Goal: Obtain resource: Download file/media

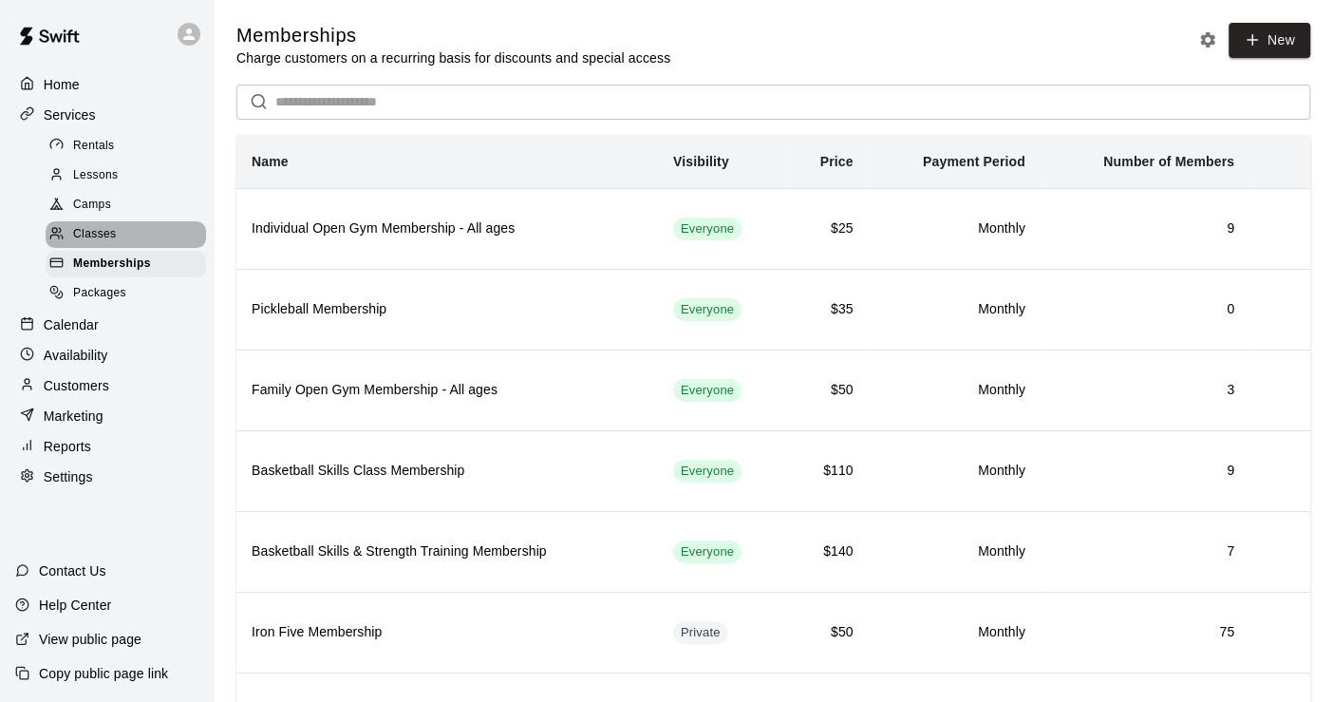
click at [95, 229] on span "Classes" at bounding box center [94, 234] width 43 height 19
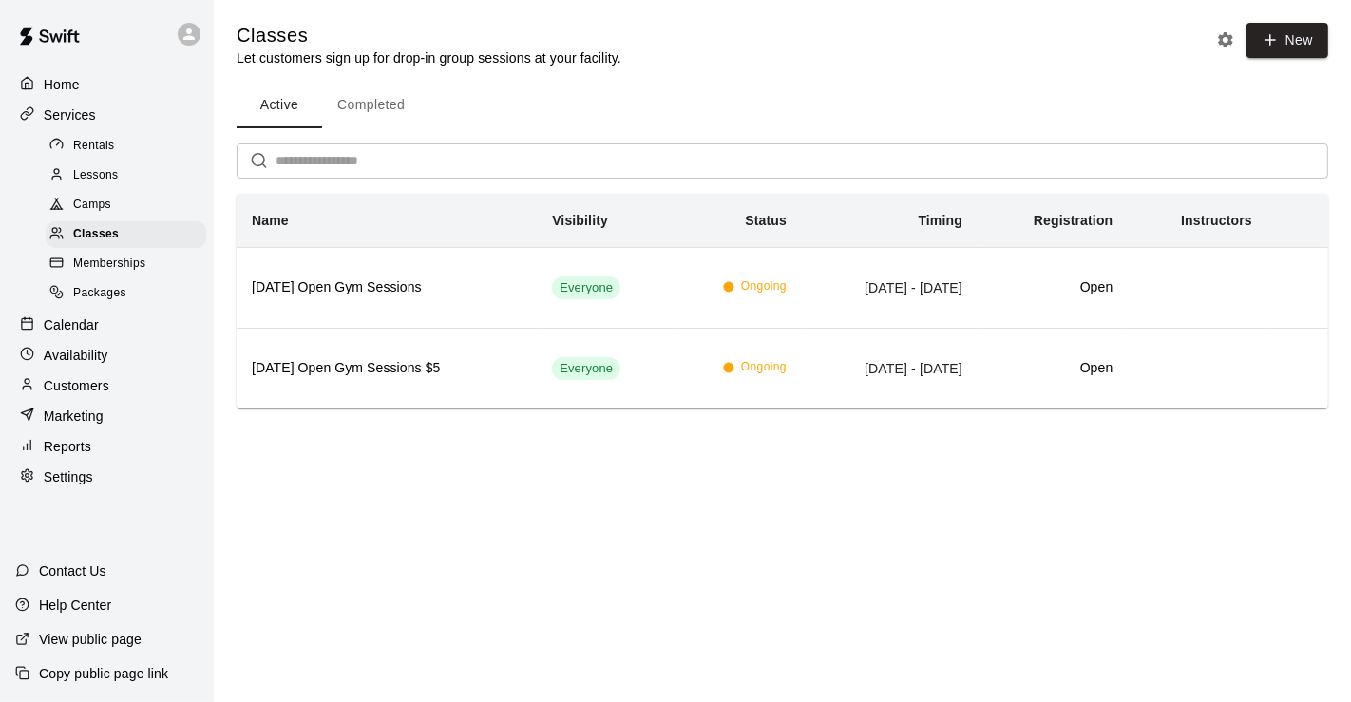
click at [383, 101] on button "Completed" at bounding box center [371, 106] width 98 height 46
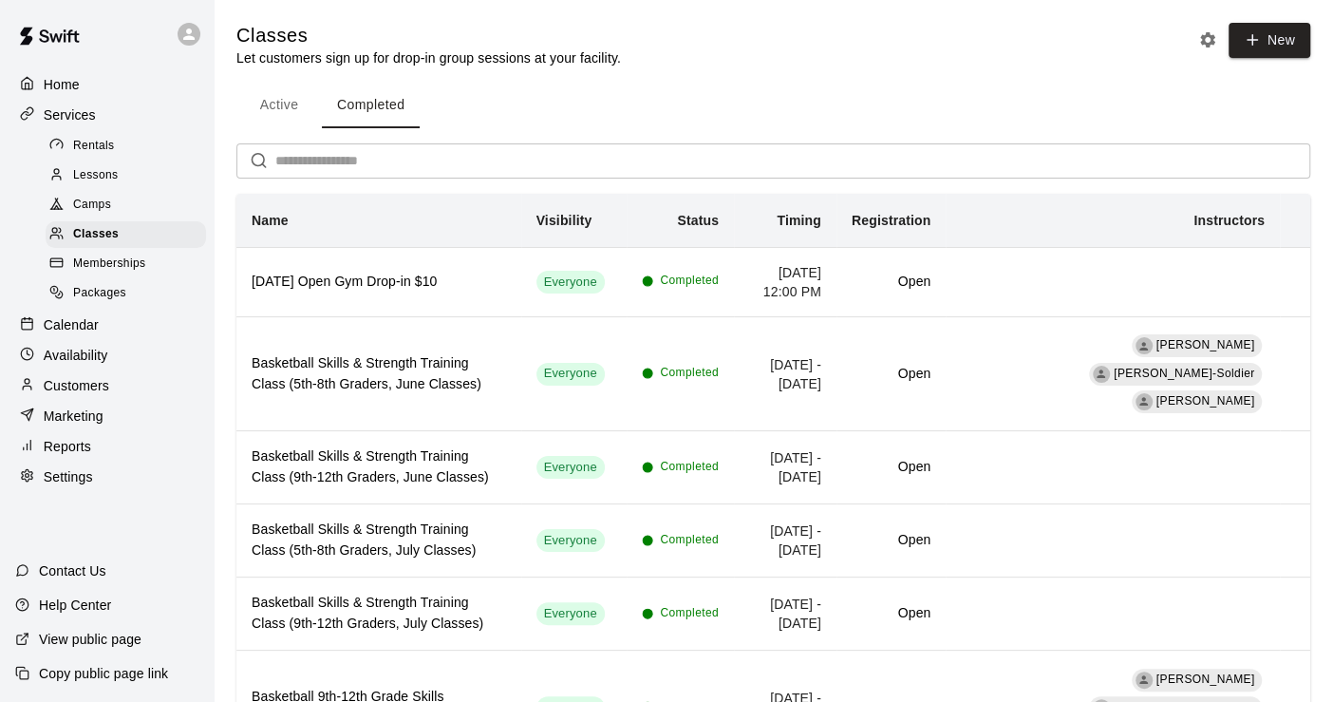
click at [83, 203] on span "Camps" at bounding box center [92, 205] width 38 height 19
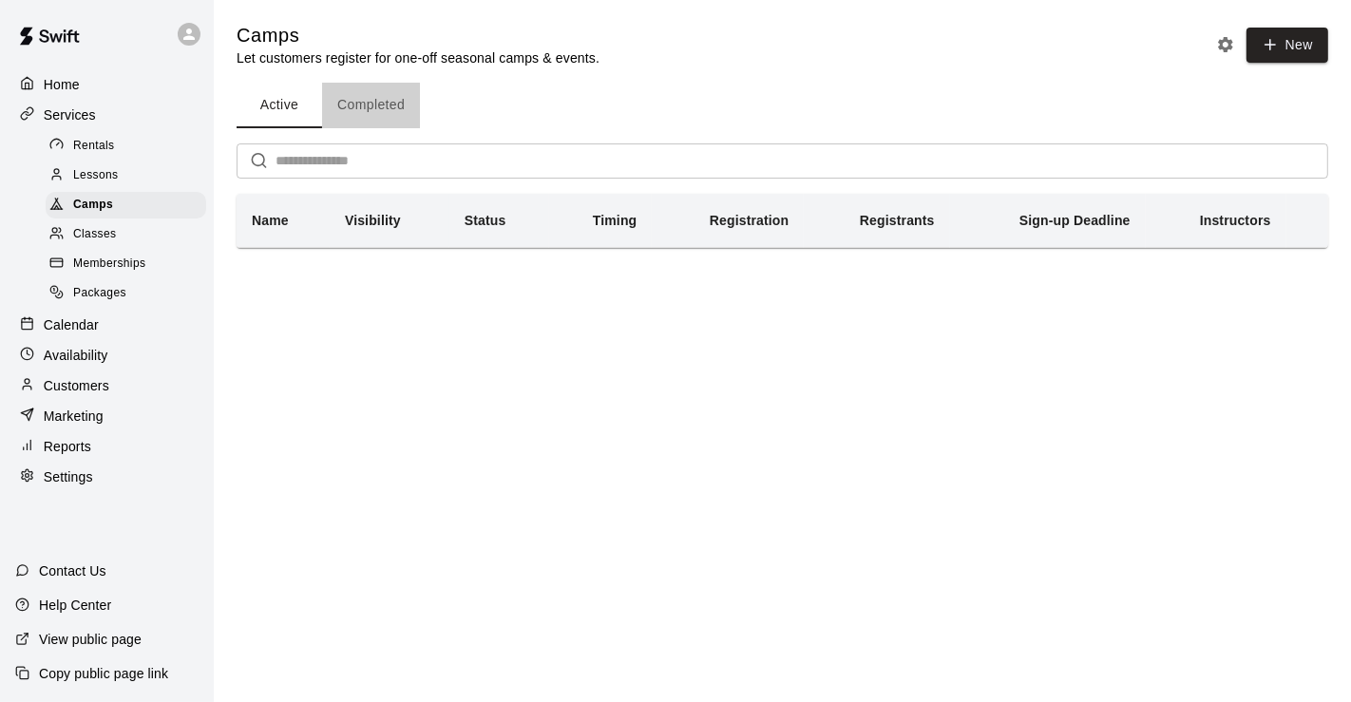
click at [382, 104] on button "Completed" at bounding box center [371, 106] width 98 height 46
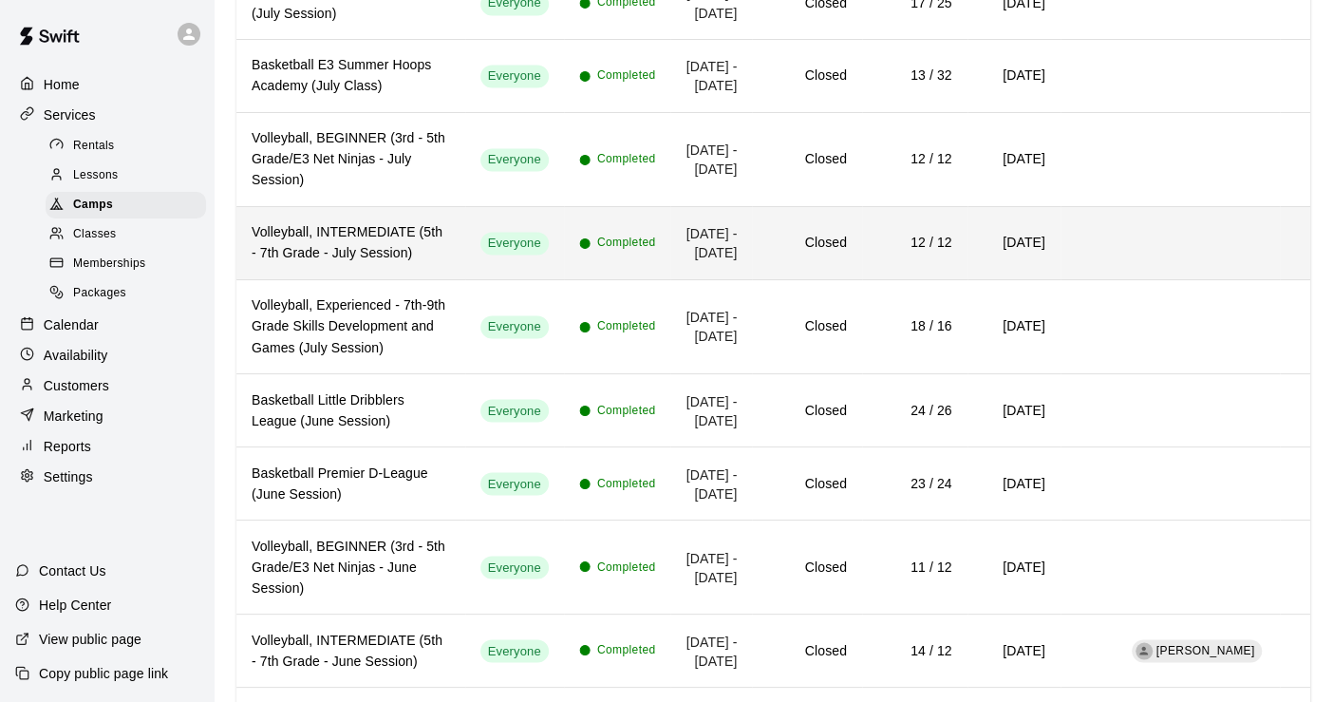
scroll to position [2005, 0]
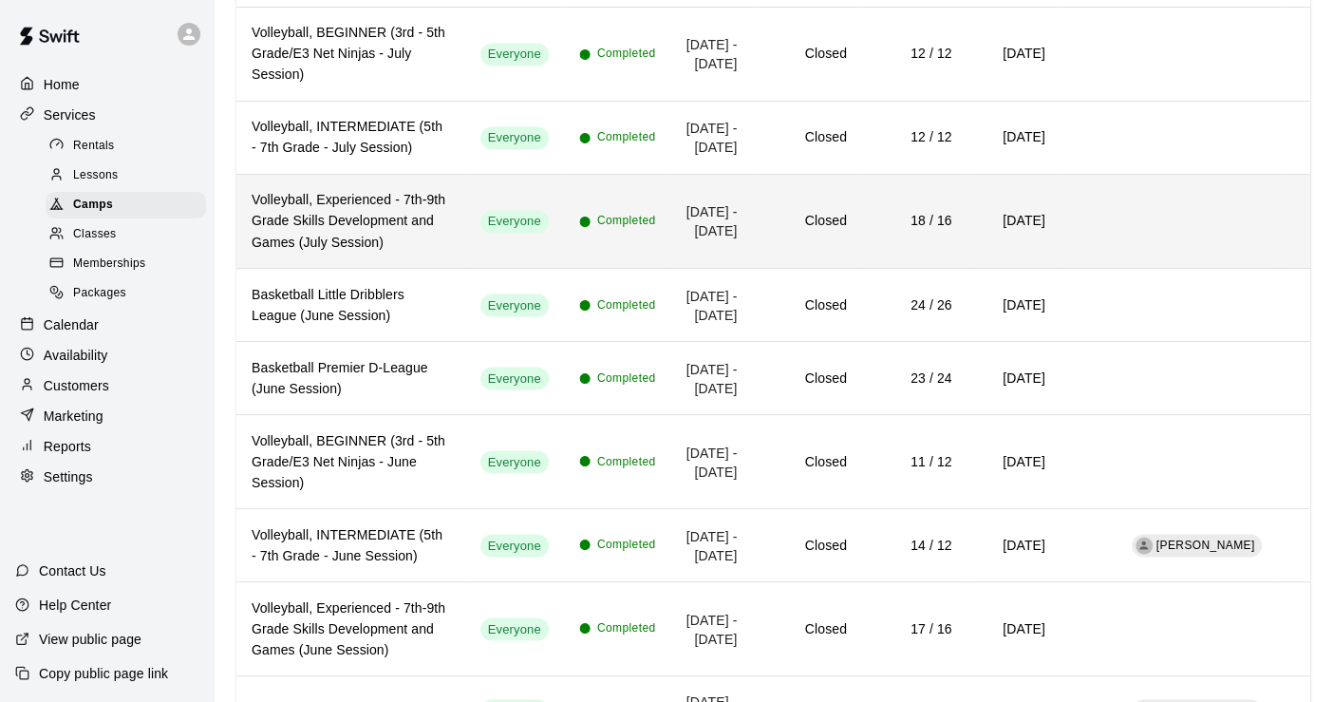
click at [411, 253] on h6 "Volleyball, Experienced - 7th-9th Grade Skills Development and Games (July Sess…" at bounding box center [351, 221] width 198 height 63
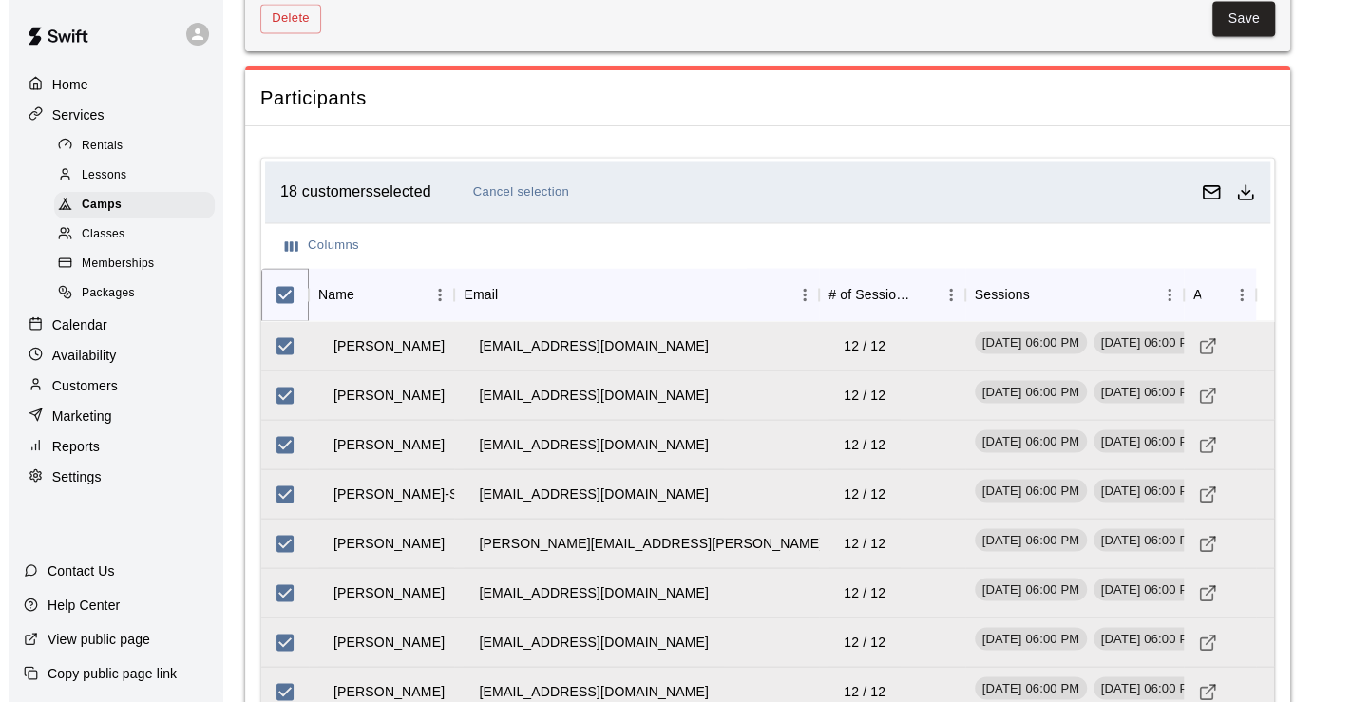
scroll to position [1688, 0]
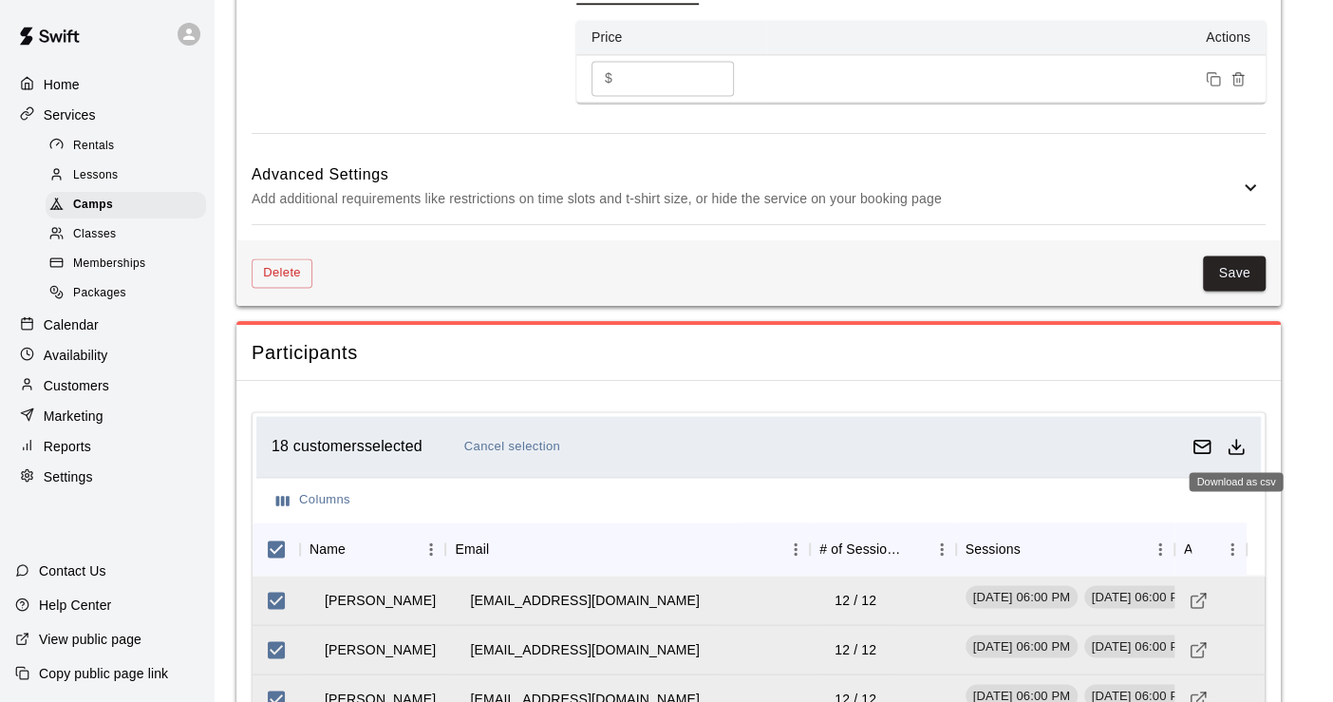
click at [1240, 437] on icon "Download as csv" at bounding box center [1236, 446] width 19 height 19
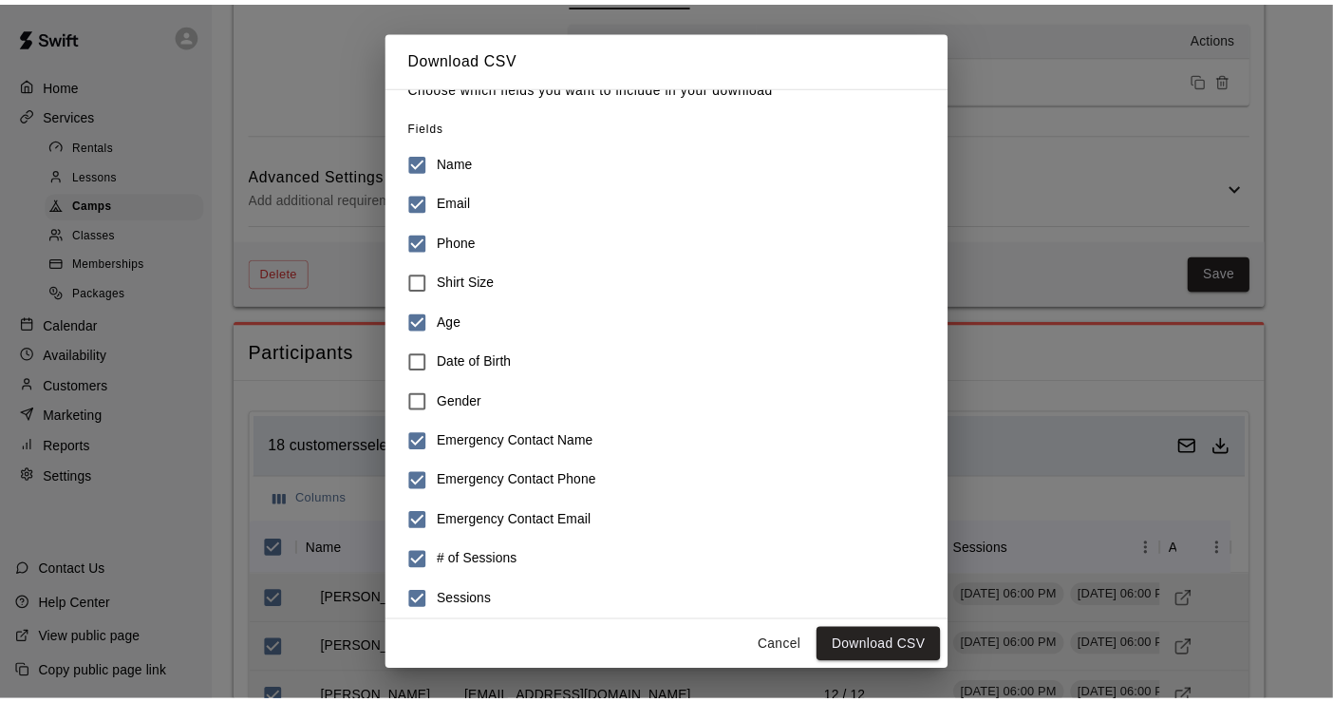
scroll to position [38, 0]
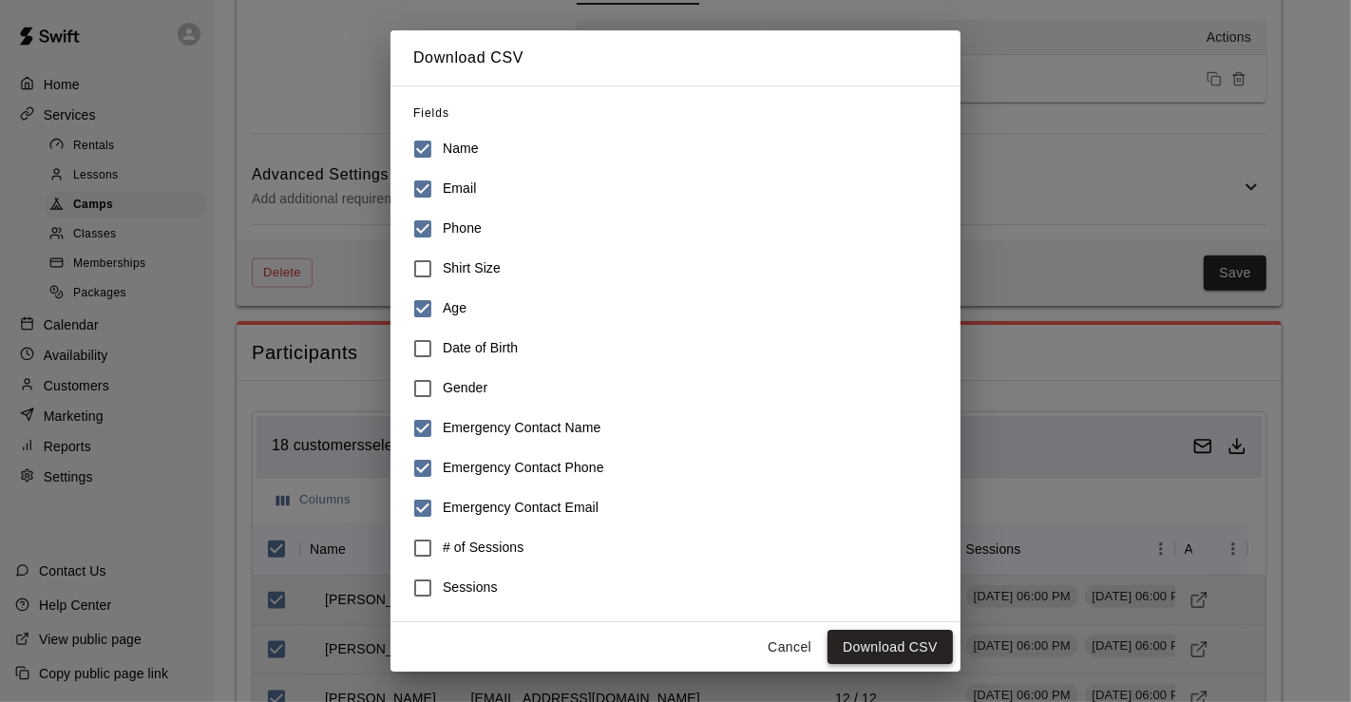
click at [896, 640] on button "Download CSV" at bounding box center [889, 647] width 125 height 35
click at [789, 650] on button "Cancel" at bounding box center [789, 647] width 61 height 35
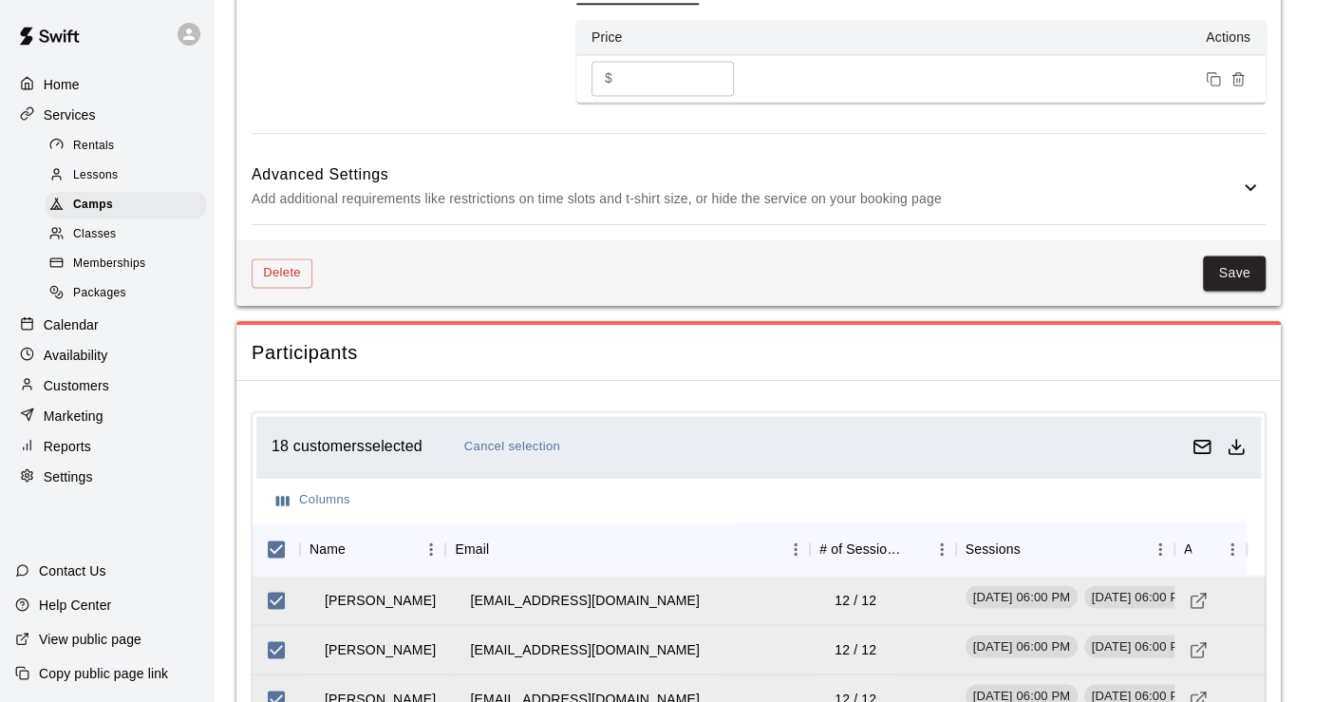
click at [80, 425] on p "Marketing" at bounding box center [74, 415] width 60 height 19
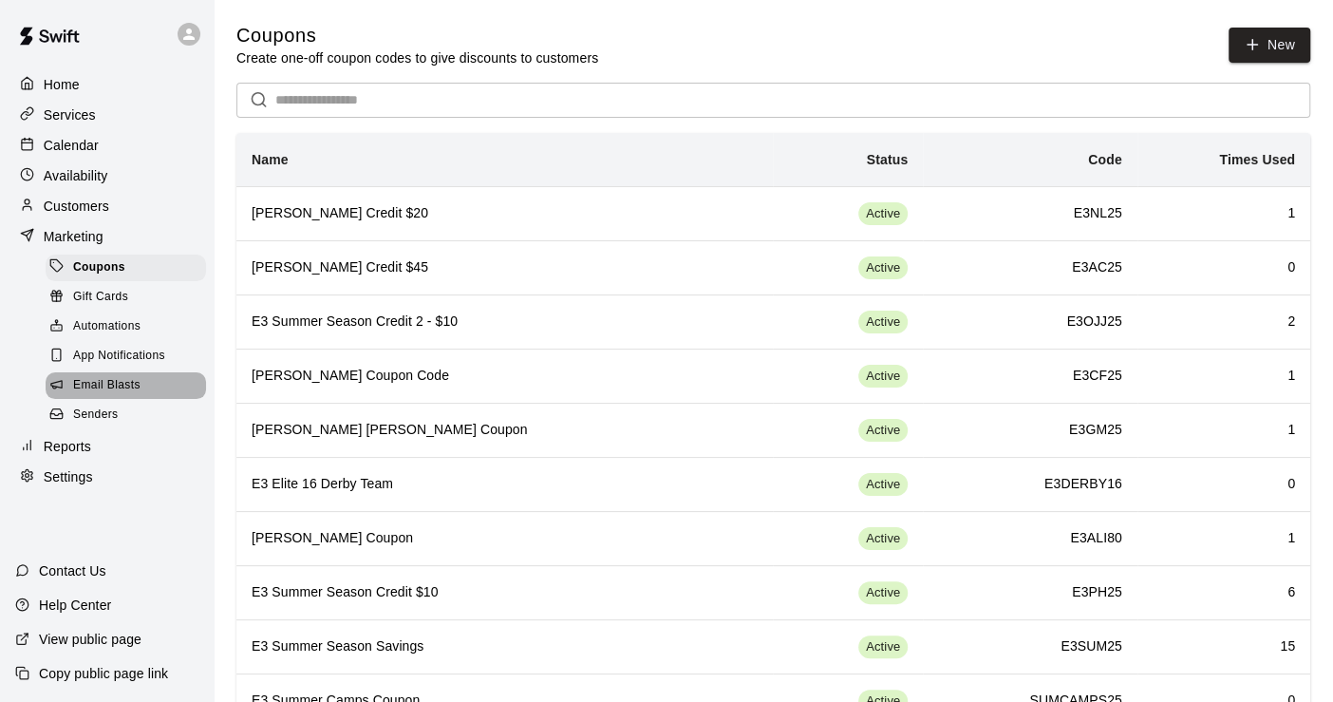
click at [103, 387] on span "Email Blasts" at bounding box center [106, 385] width 67 height 19
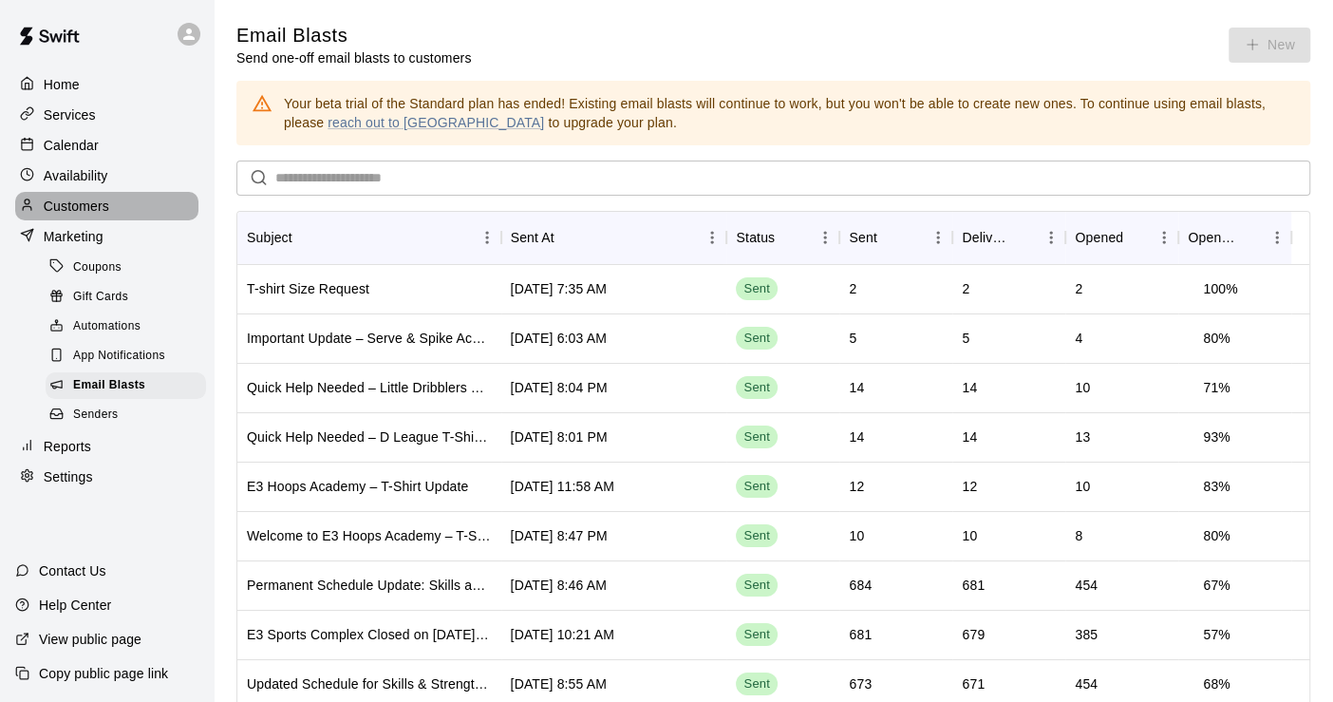
click at [84, 204] on p "Customers" at bounding box center [77, 206] width 66 height 19
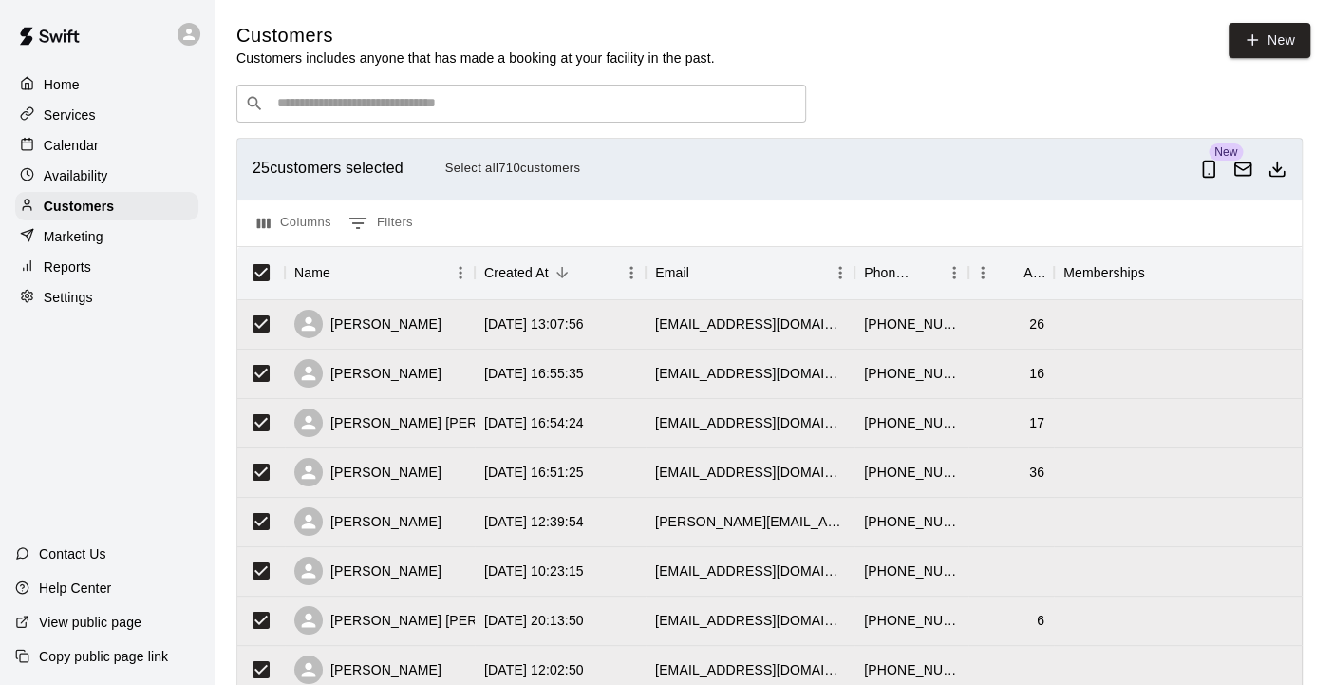
click at [496, 172] on button "Select all 710 customers" at bounding box center [513, 168] width 145 height 29
click at [1287, 175] on icon "Download as csv" at bounding box center [1277, 169] width 19 height 19
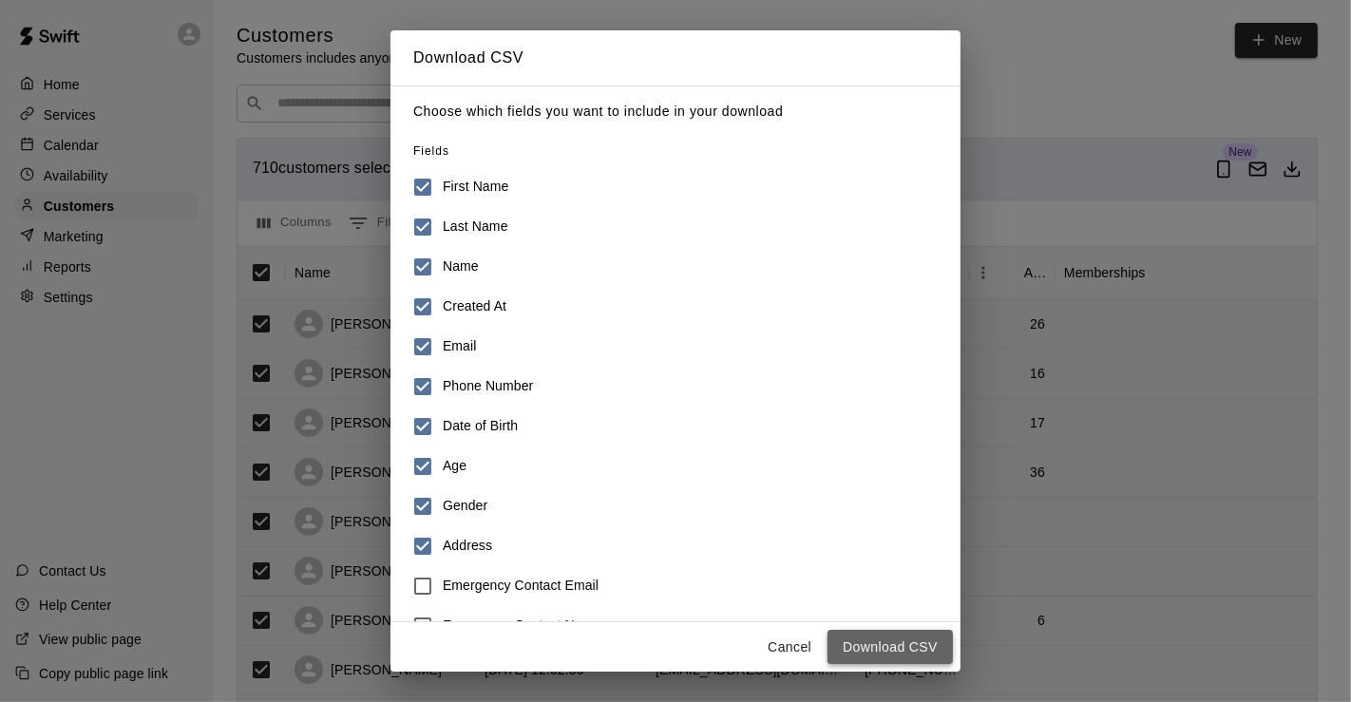
click at [881, 650] on button "Download CSV" at bounding box center [889, 647] width 125 height 35
click at [789, 644] on button "Cancel" at bounding box center [789, 647] width 61 height 35
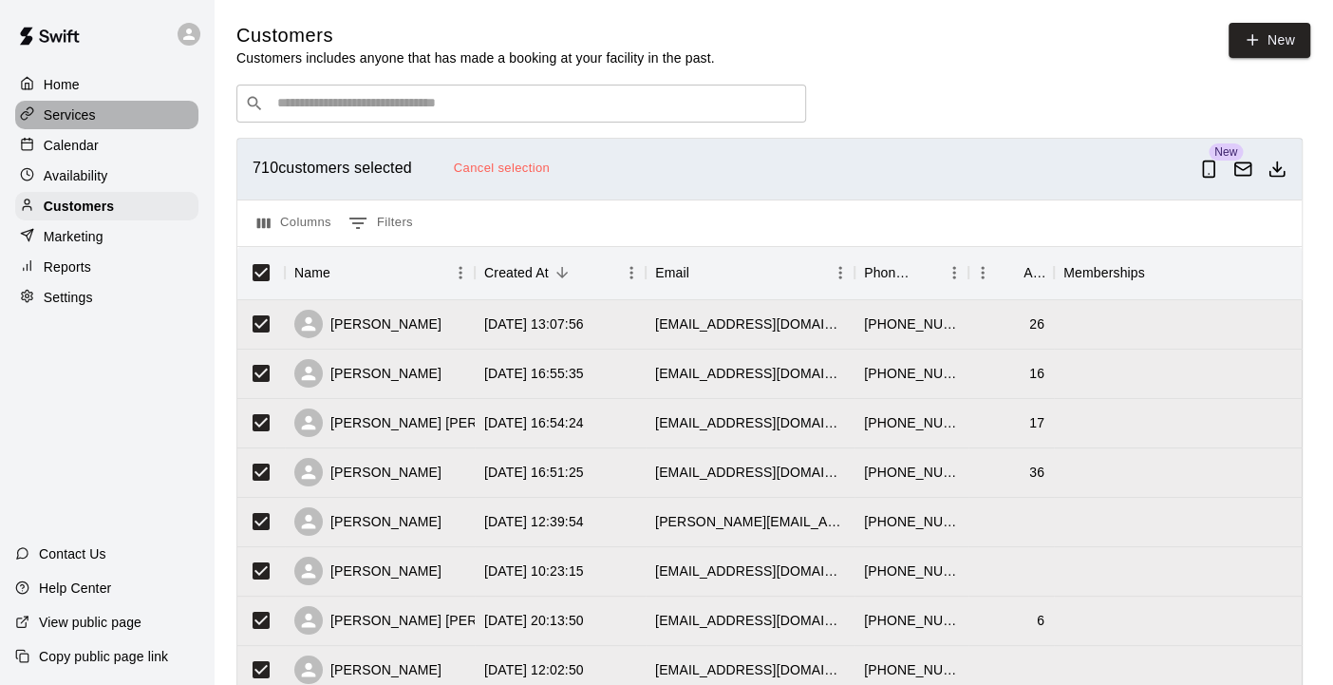
click at [81, 111] on p "Services" at bounding box center [70, 114] width 52 height 19
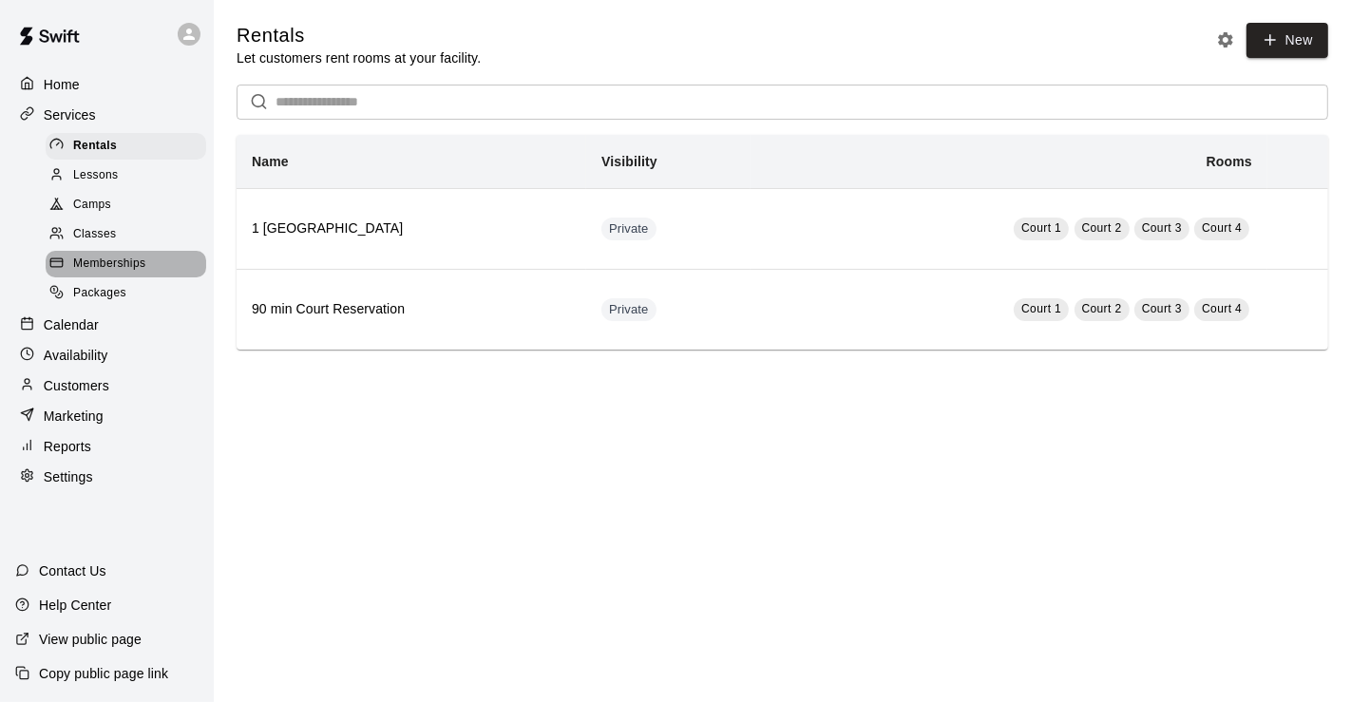
click at [89, 265] on span "Memberships" at bounding box center [109, 264] width 72 height 19
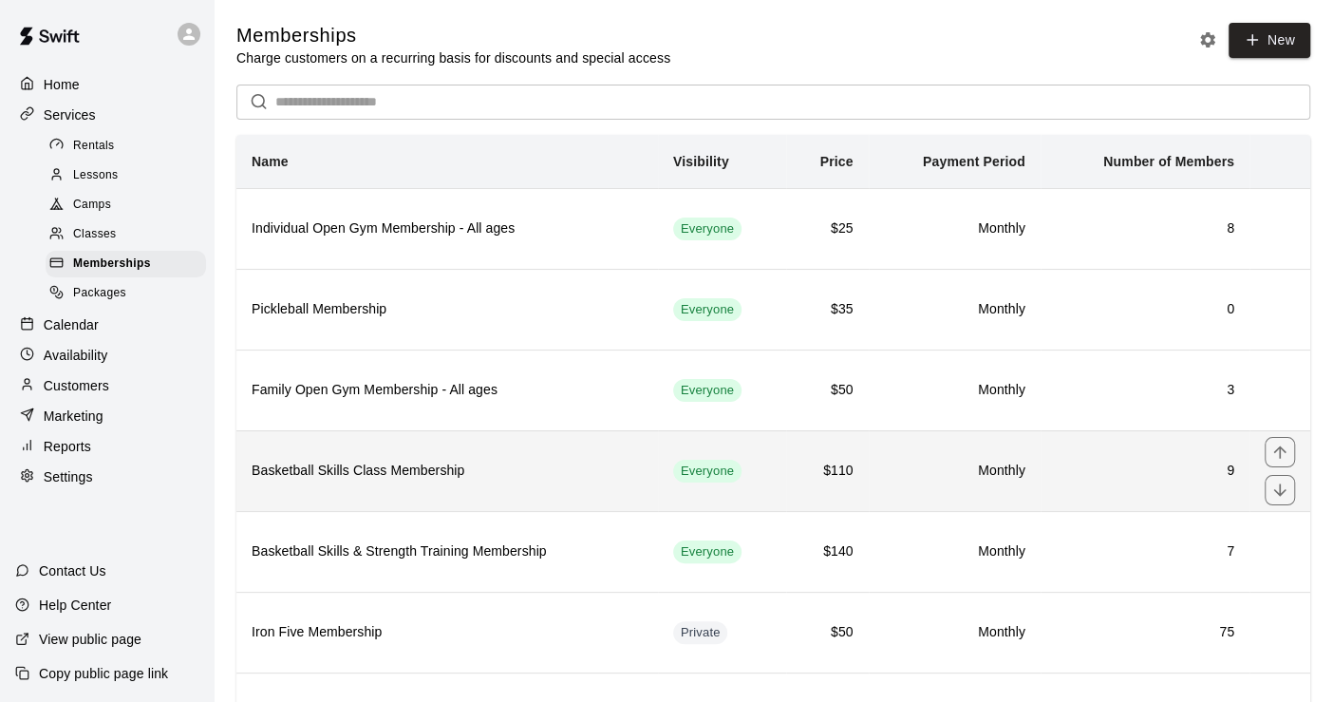
click at [591, 464] on h6 "Basketball Skills Class Membership" at bounding box center [447, 471] width 391 height 21
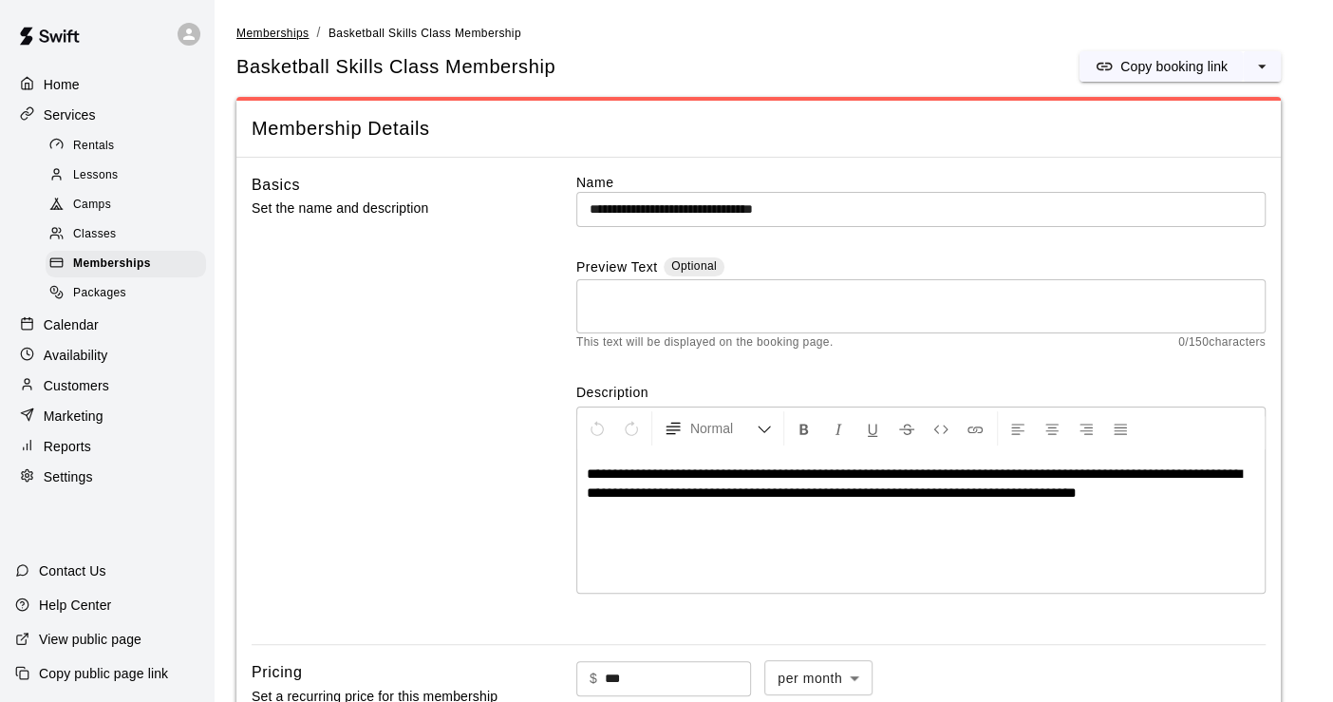
click at [287, 32] on span "Memberships" at bounding box center [272, 33] width 72 height 13
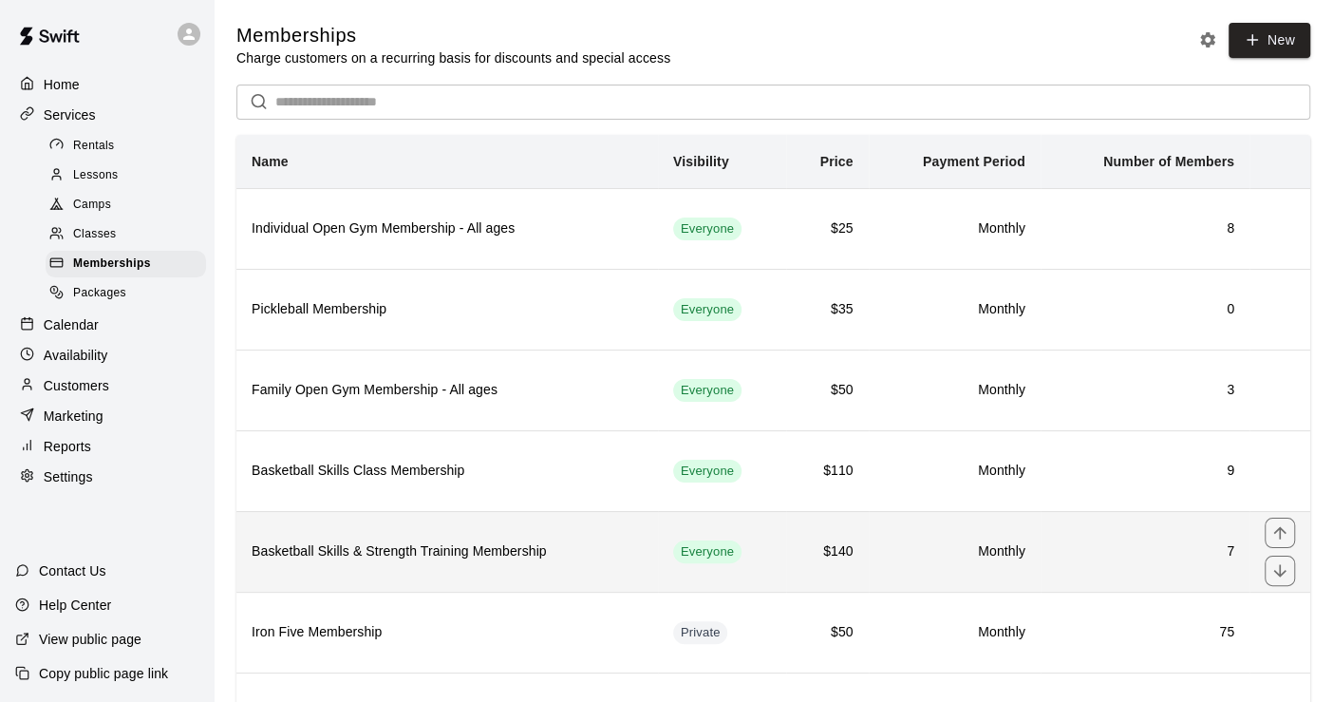
click at [514, 548] on h6 "Basketball Skills & Strength Training Membership" at bounding box center [447, 551] width 391 height 21
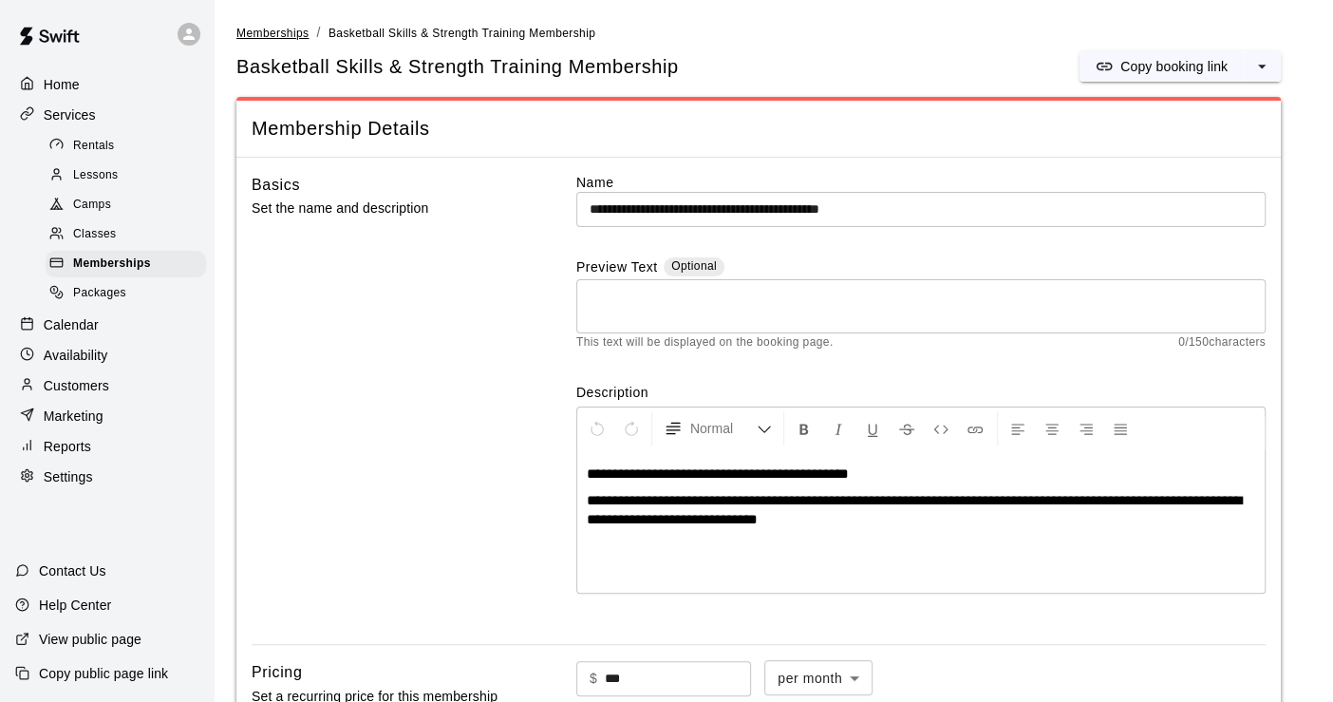
click at [270, 36] on span "Memberships" at bounding box center [272, 33] width 72 height 13
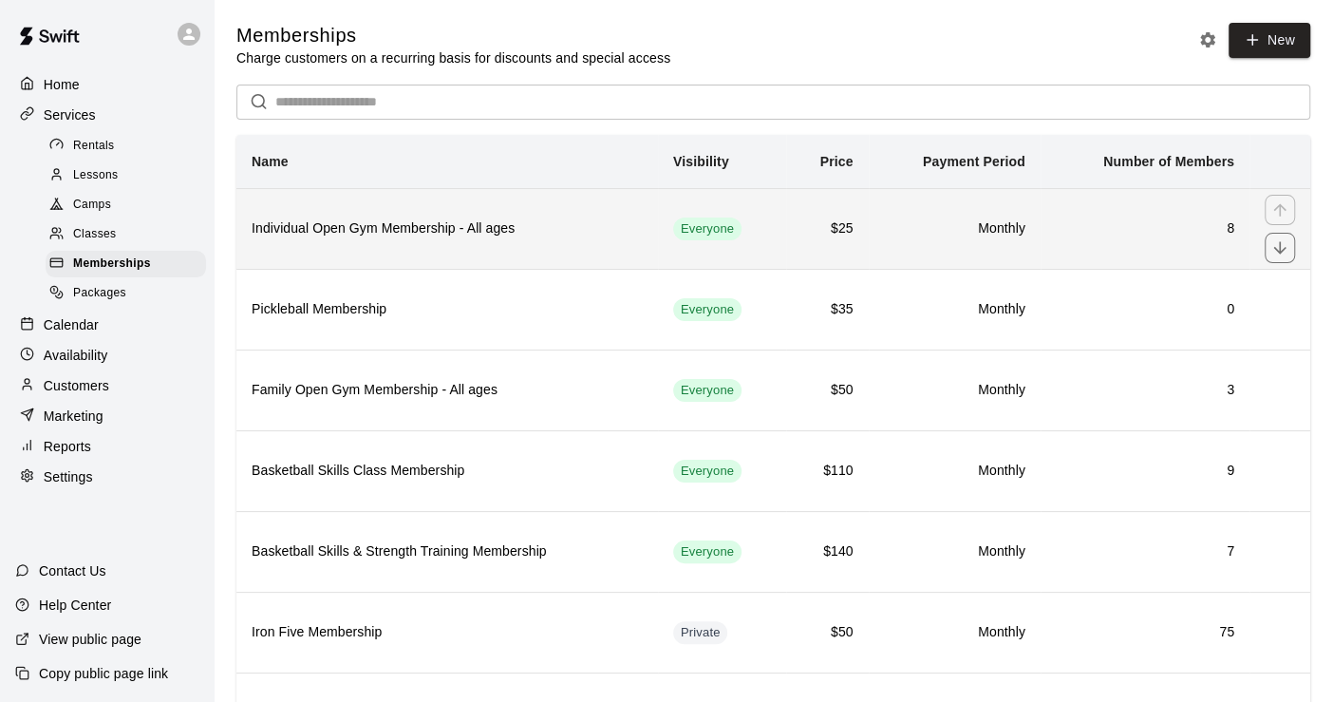
click at [553, 236] on h6 "Individual Open Gym Membership - All ages" at bounding box center [447, 228] width 391 height 21
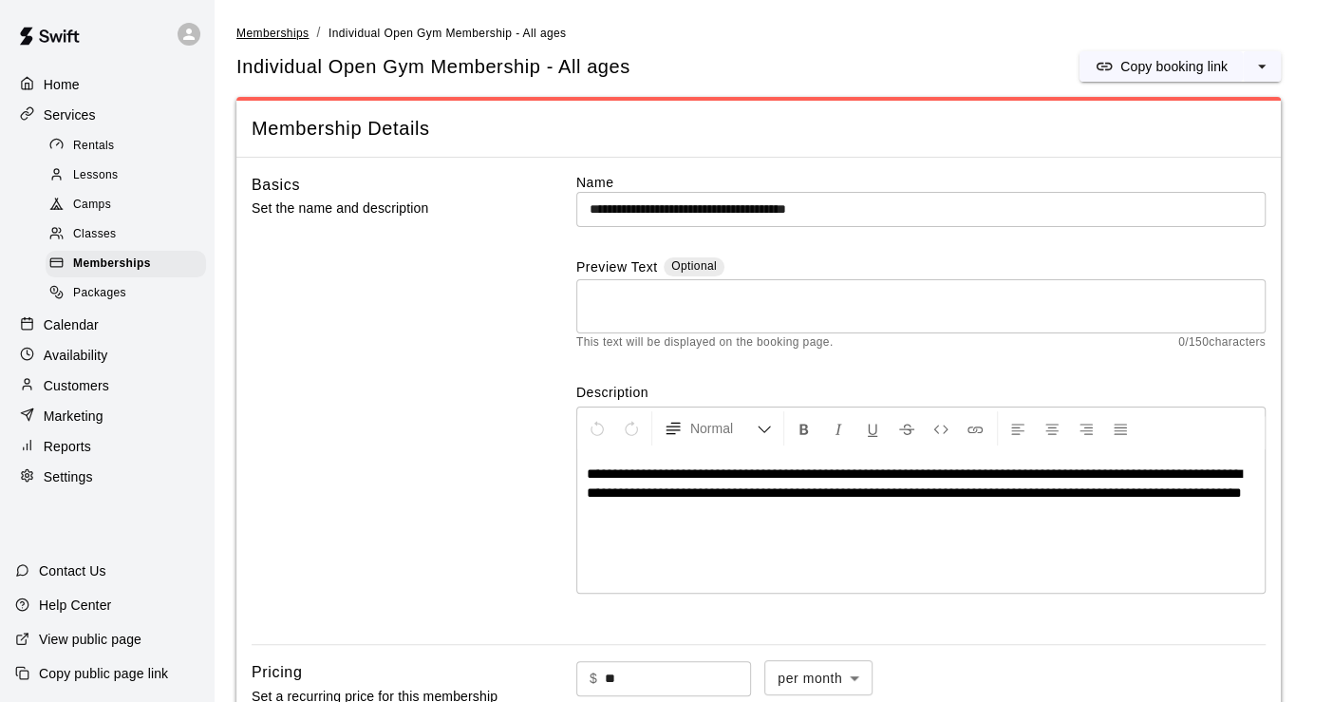
click at [271, 29] on span "Memberships" at bounding box center [272, 33] width 72 height 13
